Goal: Task Accomplishment & Management: Manage account settings

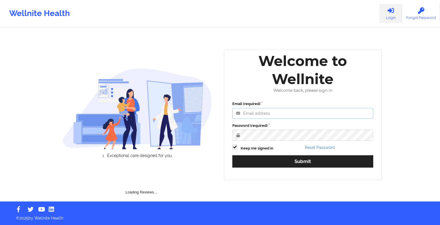
type input "[EMAIL_ADDRESS][DOMAIN_NAME]"
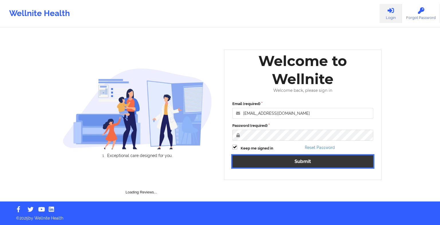
click at [280, 160] on div "Email (required) [EMAIL_ADDRESS][DOMAIN_NAME] Password (required) Keep me signe…" at bounding box center [302, 136] width 149 height 78
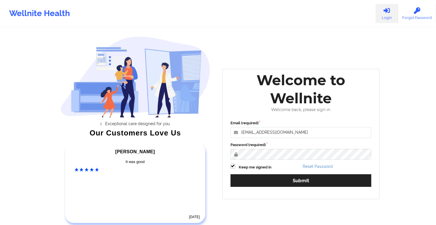
click at [290, 173] on div "Email (required) [EMAIL_ADDRESS][DOMAIN_NAME] Password (required) Keep me signe…" at bounding box center [300, 155] width 149 height 78
click at [292, 187] on div "Email (required) [EMAIL_ADDRESS][DOMAIN_NAME] Password (required) Keep me signe…" at bounding box center [300, 155] width 149 height 78
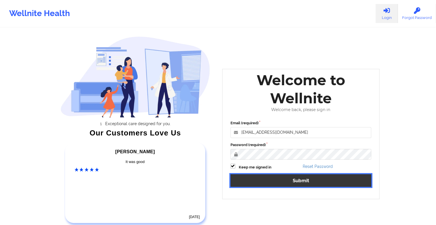
click at [286, 180] on button "Submit" at bounding box center [300, 180] width 141 height 12
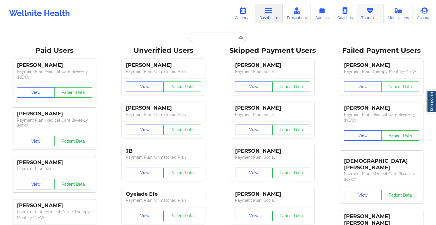
click at [369, 10] on icon at bounding box center [369, 10] width 7 height 6
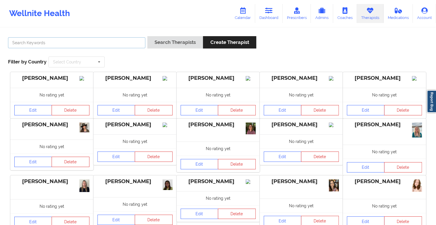
click at [93, 45] on input "text" at bounding box center [76, 42] width 137 height 11
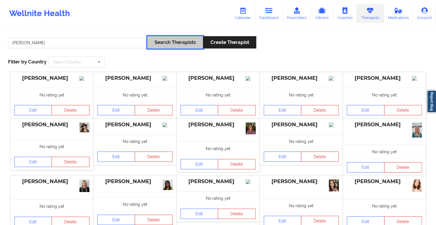
click at [165, 38] on button "Search Therapists" at bounding box center [175, 42] width 56 height 12
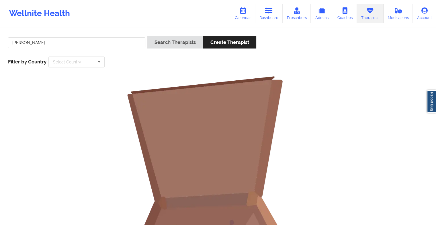
click at [172, 49] on div "Search Therapists Create Therapist" at bounding box center [201, 44] width 109 height 16
click at [168, 40] on button "Search Therapists" at bounding box center [175, 42] width 56 height 12
drag, startPoint x: 16, startPoint y: 42, endPoint x: 19, endPoint y: 44, distance: 3.7
click at [19, 44] on input "[PERSON_NAME]" at bounding box center [76, 42] width 137 height 11
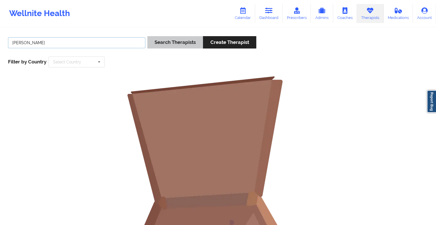
type input "[PERSON_NAME]"
click at [177, 42] on button "Search Therapists" at bounding box center [175, 42] width 56 height 12
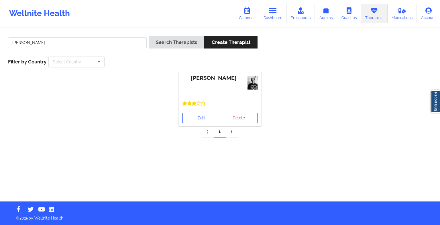
click at [199, 118] on link "Edit" at bounding box center [201, 118] width 38 height 10
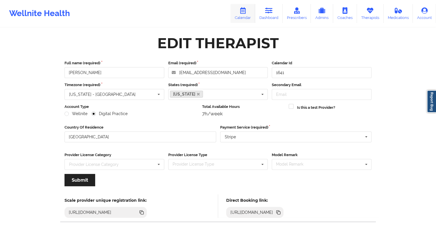
click at [253, 13] on link "Calendar" at bounding box center [242, 13] width 25 height 19
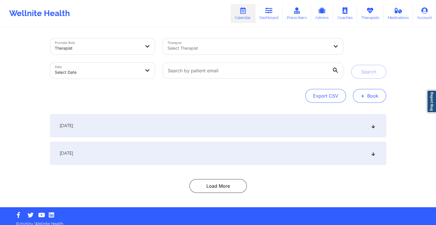
click at [374, 97] on button "+ Book" at bounding box center [369, 96] width 33 height 14
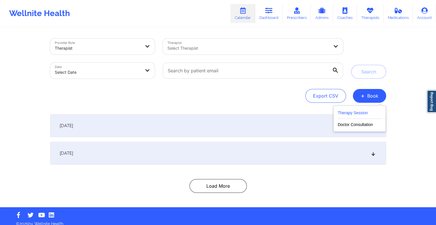
click at [366, 111] on button "Therapy Session" at bounding box center [359, 113] width 44 height 9
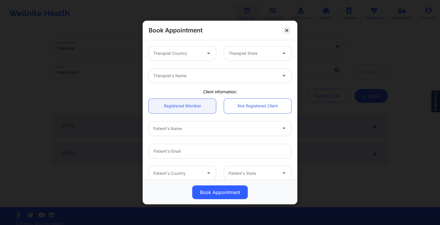
click at [230, 51] on div at bounding box center [253, 53] width 48 height 7
type input "flo"
click at [235, 70] on div "[US_STATE]" at bounding box center [256, 69] width 66 height 10
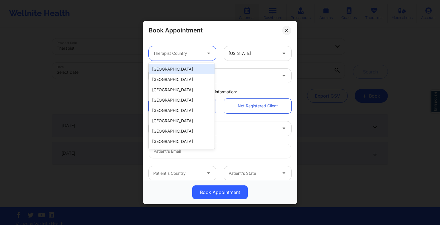
click at [186, 53] on div at bounding box center [177, 53] width 48 height 7
click at [186, 71] on div "[GEOGRAPHIC_DATA]" at bounding box center [182, 69] width 66 height 10
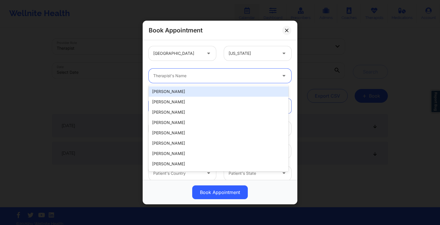
click at [184, 79] on div "Therapist's Name" at bounding box center [213, 75] width 129 height 14
type input "[PERSON_NAME]"
click at [153, 75] on input "[PERSON_NAME]" at bounding box center [160, 76] width 15 height 6
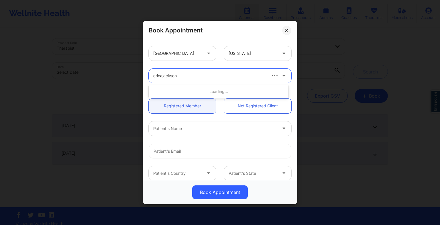
type input "[PERSON_NAME]"
click at [170, 90] on div "[PERSON_NAME]" at bounding box center [219, 91] width 140 height 10
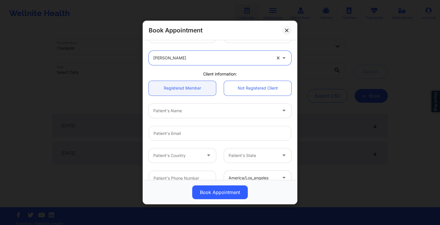
scroll to position [41, 0]
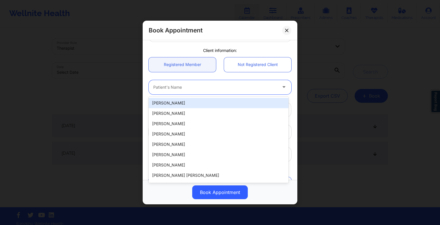
click at [155, 89] on div at bounding box center [215, 87] width 124 height 7
paste input "[PERSON_NAME]"
type input "[PERSON_NAME]"
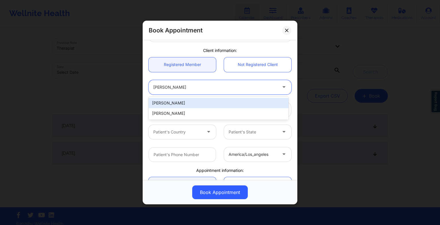
click at [171, 106] on div "[PERSON_NAME]" at bounding box center [219, 103] width 140 height 10
type input "[EMAIL_ADDRESS][DOMAIN_NAME]"
type input "[PHONE_NUMBER]"
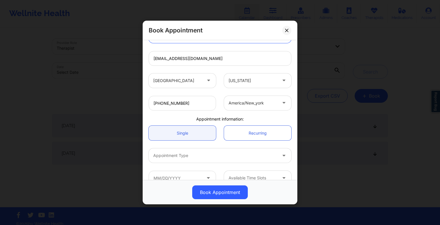
scroll to position [103, 0]
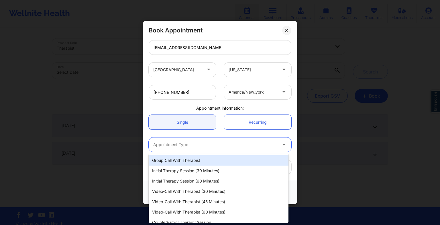
click at [160, 147] on div at bounding box center [215, 144] width 124 height 7
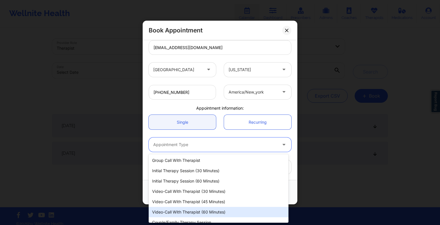
click at [206, 214] on div "Video-Call with Therapist (60 minutes)" at bounding box center [219, 211] width 140 height 10
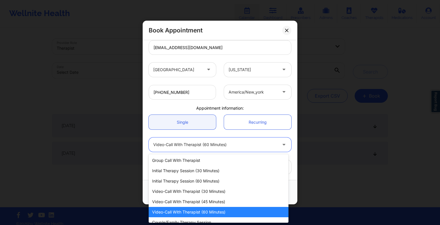
click at [213, 147] on div at bounding box center [215, 144] width 124 height 7
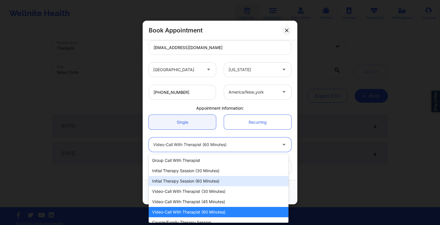
click at [200, 180] on div "Initial Therapy Session (60 minutes)" at bounding box center [219, 181] width 140 height 10
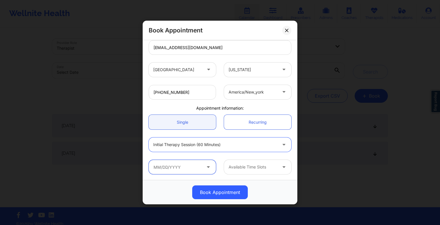
click at [178, 170] on input "text" at bounding box center [182, 167] width 67 height 14
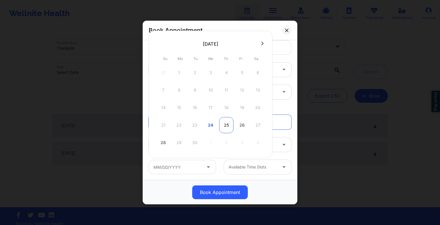
click at [224, 120] on div "25" at bounding box center [226, 125] width 14 height 16
type input "[DATE]"
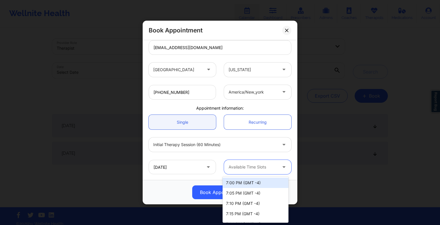
click at [240, 161] on div "Available Time Slots" at bounding box center [251, 167] width 54 height 14
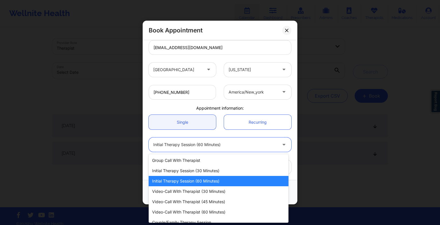
click at [249, 149] on div "Initial Therapy Session (60 minutes)" at bounding box center [215, 144] width 124 height 14
click at [234, 177] on div "Initial Therapy Session (60 minutes)" at bounding box center [219, 181] width 140 height 10
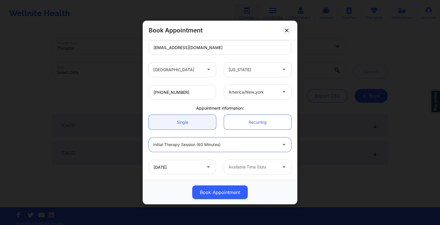
click at [244, 165] on div at bounding box center [253, 166] width 48 height 7
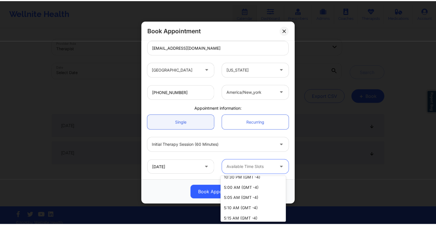
scroll to position [261, 0]
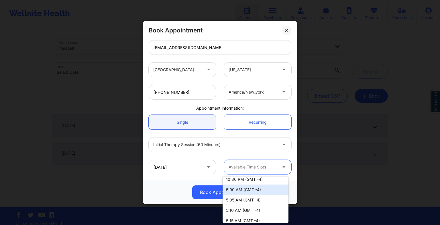
click at [247, 189] on div "5:00 AM (GMT -4)" at bounding box center [256, 189] width 66 height 10
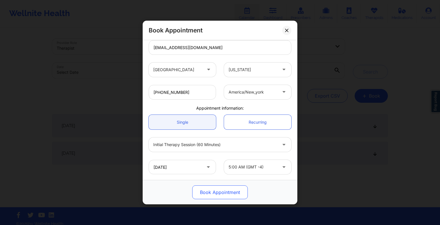
click at [233, 193] on button "Book Appointment" at bounding box center [220, 192] width 56 height 14
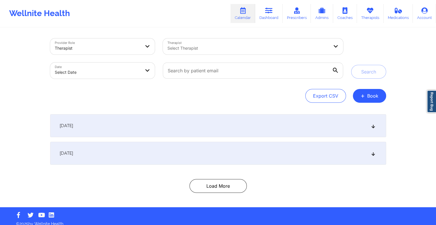
click at [273, 157] on div "[DATE]" at bounding box center [218, 152] width 336 height 23
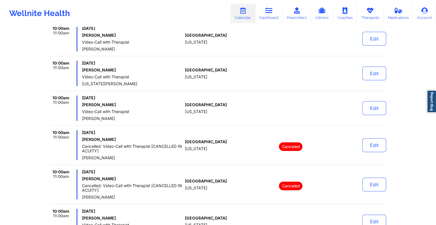
scroll to position [1900, 0]
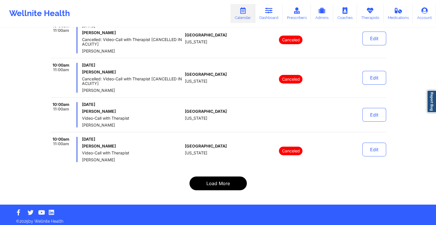
click at [212, 182] on button "Load More" at bounding box center [217, 183] width 57 height 14
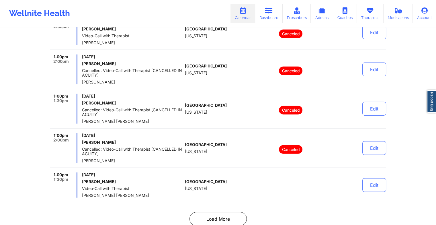
scroll to position [3616, 0]
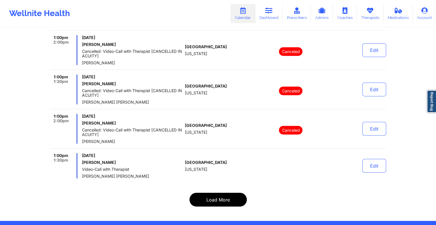
click at [209, 192] on button "Load More" at bounding box center [217, 199] width 57 height 14
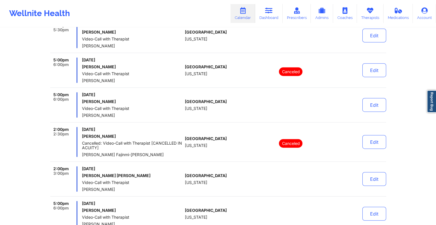
scroll to position [3635, 0]
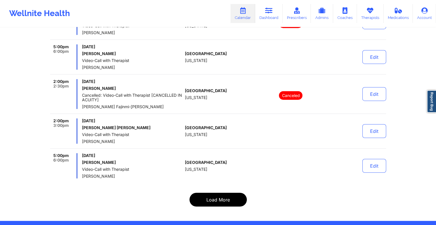
click at [222, 192] on button "Load More" at bounding box center [217, 199] width 57 height 14
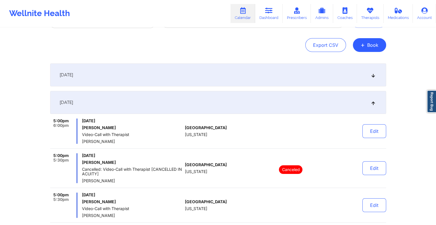
scroll to position [0, 0]
